Goal: Information Seeking & Learning: Find specific page/section

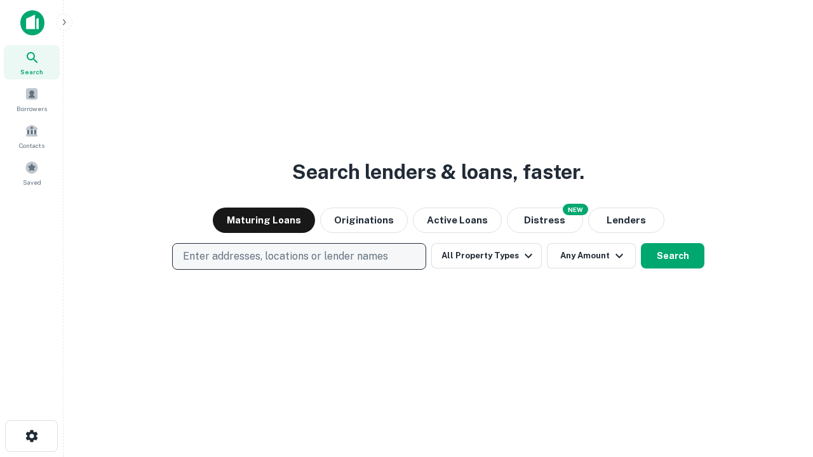
click at [299, 257] on p "Enter addresses, locations or lender names" at bounding box center [285, 256] width 205 height 15
type input "**********"
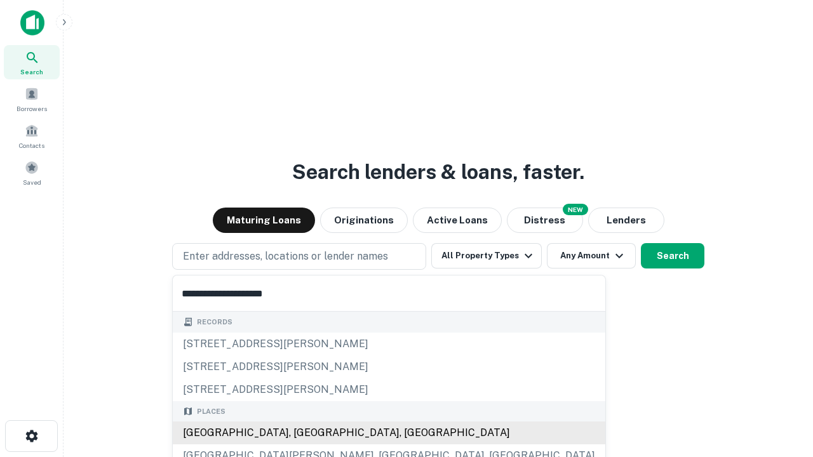
click at [304, 433] on div "Santa Monica, CA, USA" at bounding box center [389, 433] width 433 height 23
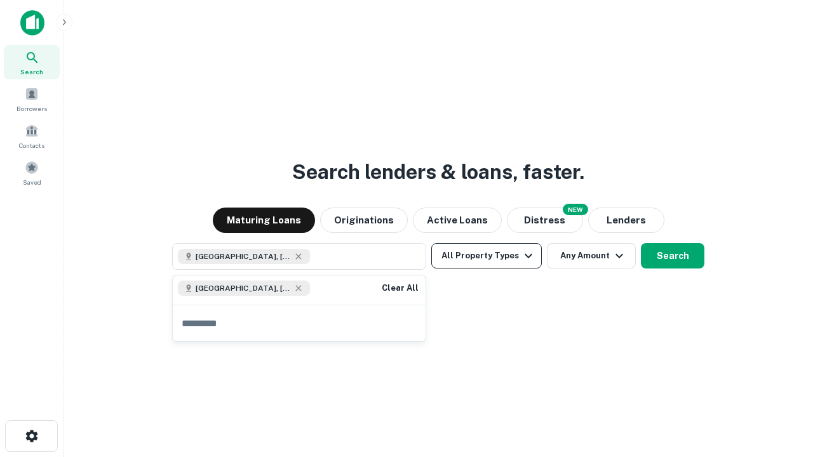
click at [487, 256] on button "All Property Types" at bounding box center [486, 255] width 111 height 25
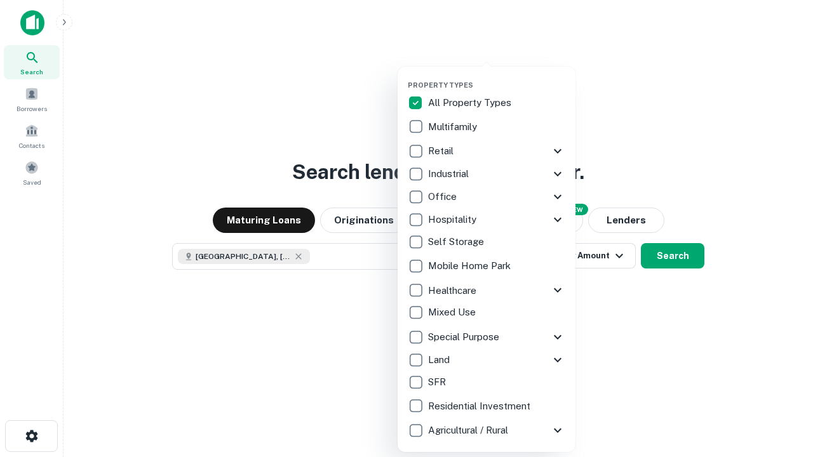
click at [497, 77] on button "button" at bounding box center [497, 77] width 178 height 1
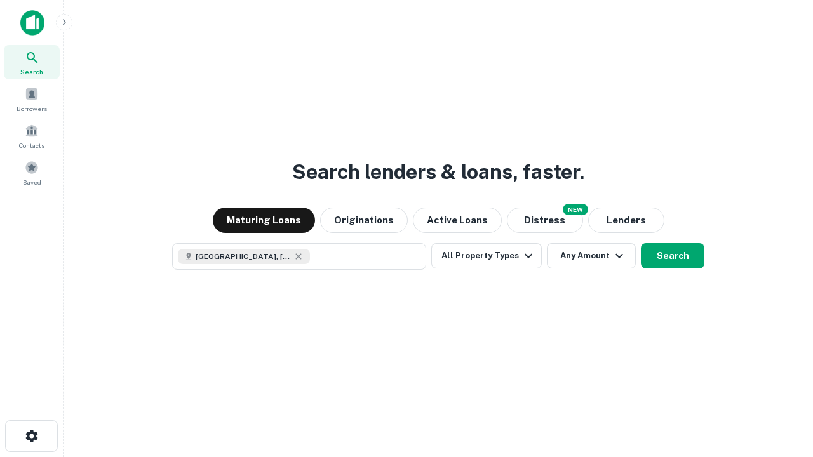
scroll to position [20, 0]
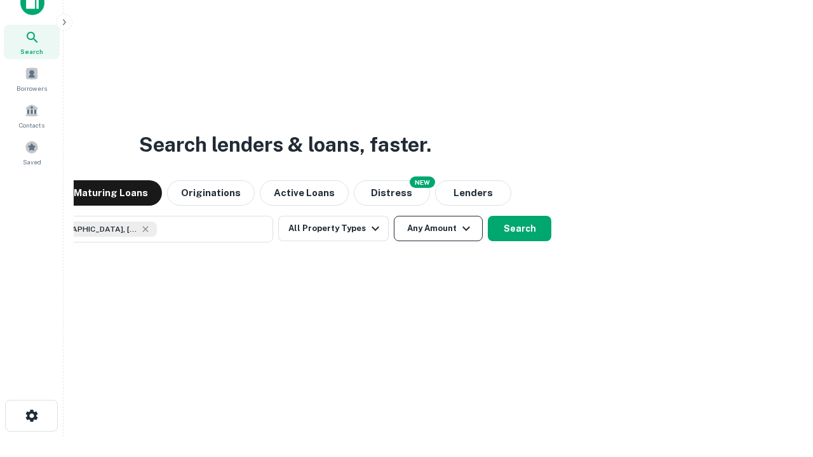
click at [394, 216] on button "Any Amount" at bounding box center [438, 228] width 89 height 25
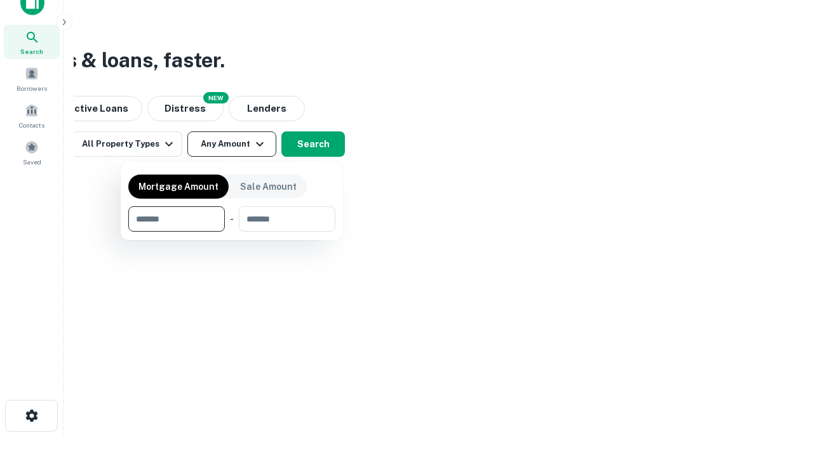
type input "*******"
click at [232, 232] on button "button" at bounding box center [231, 232] width 207 height 1
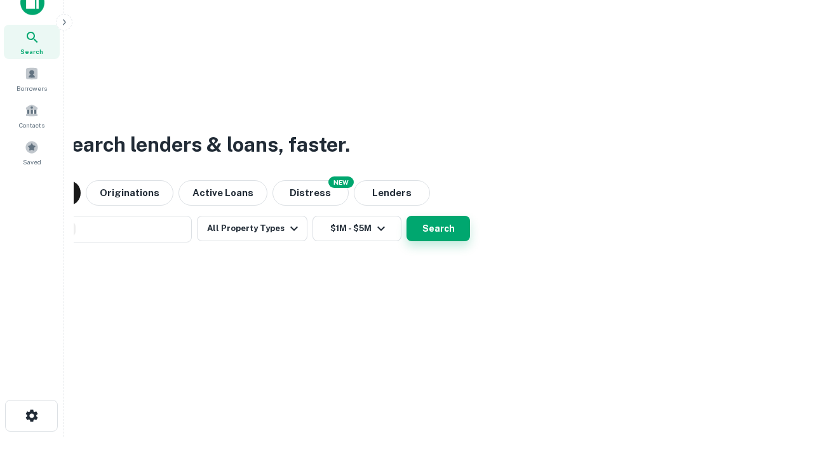
click at [407, 216] on button "Search" at bounding box center [439, 228] width 64 height 25
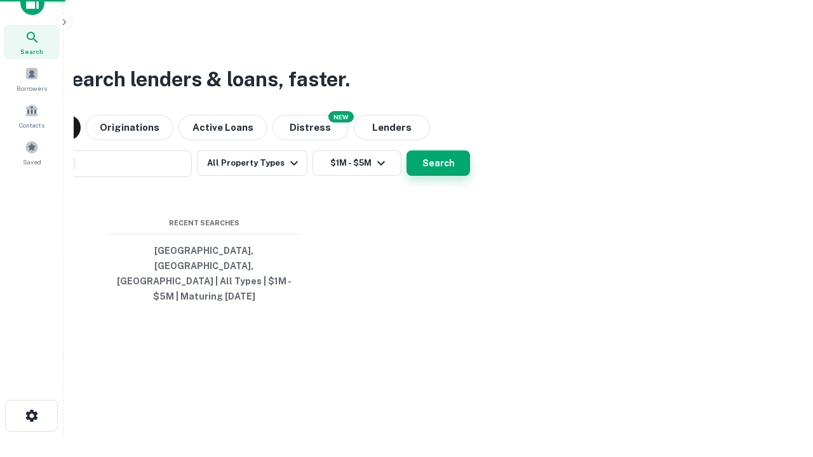
scroll to position [41, 360]
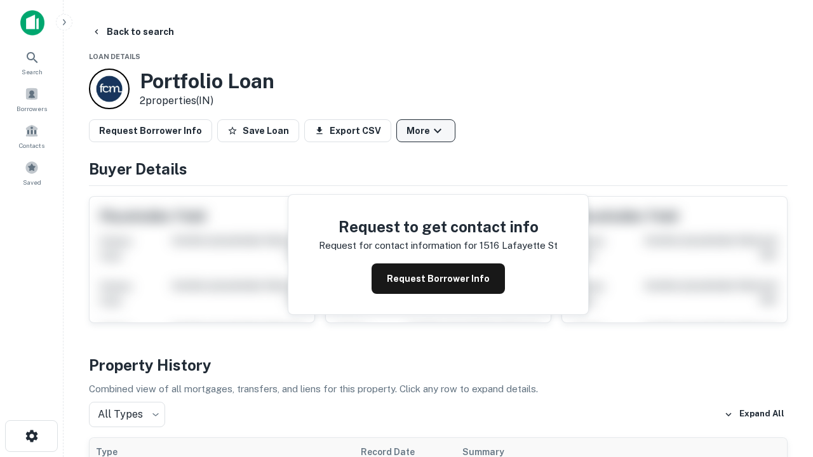
click at [426, 131] on button "More" at bounding box center [425, 130] width 59 height 23
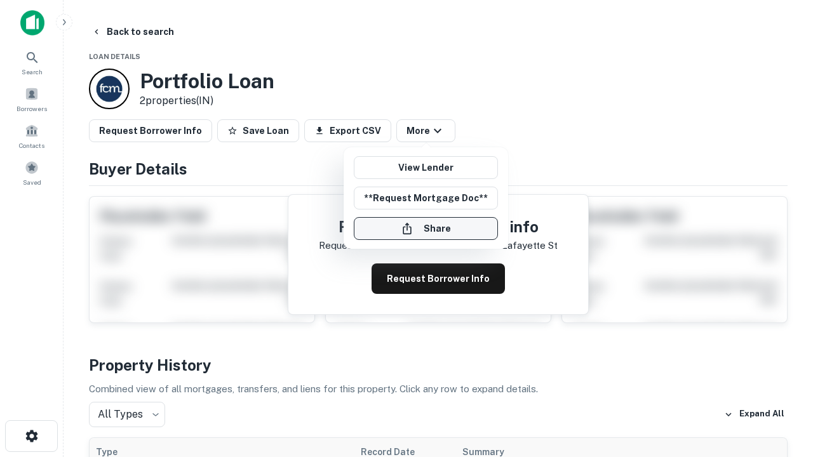
click at [426, 229] on button "Share" at bounding box center [426, 228] width 144 height 23
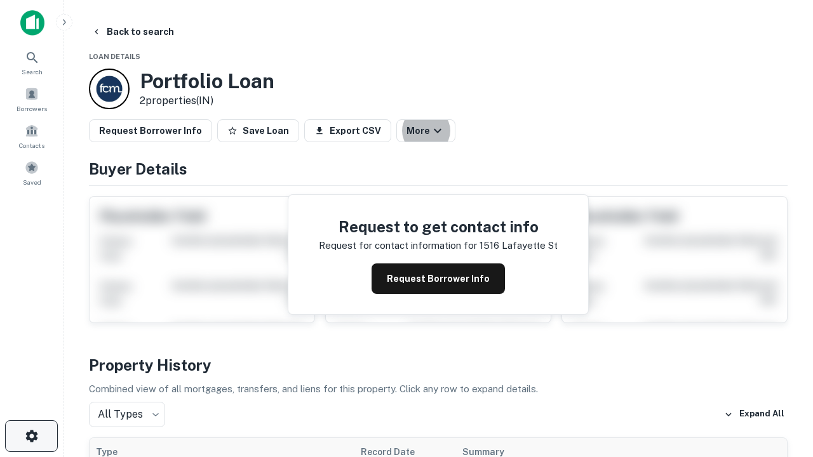
click at [31, 437] on icon "button" at bounding box center [31, 436] width 15 height 15
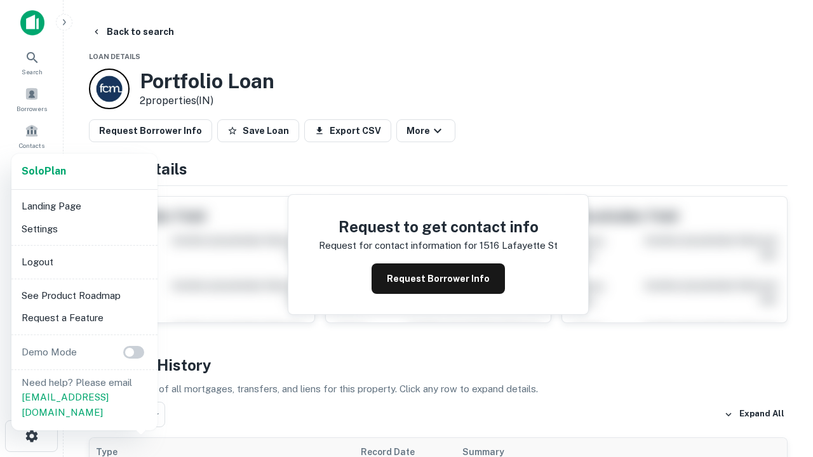
click at [84, 262] on li "Logout" at bounding box center [85, 262] width 136 height 23
